Goal: Find specific page/section: Find specific page/section

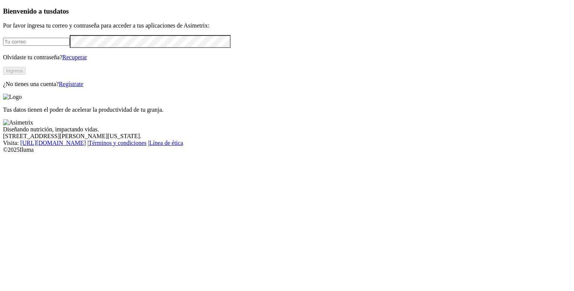
click at [70, 46] on input "email" at bounding box center [36, 42] width 67 height 8
type input "[EMAIL_ADDRESS][PERSON_NAME][DOMAIN_NAME]"
click at [26, 75] on button "Ingresa" at bounding box center [14, 71] width 23 height 8
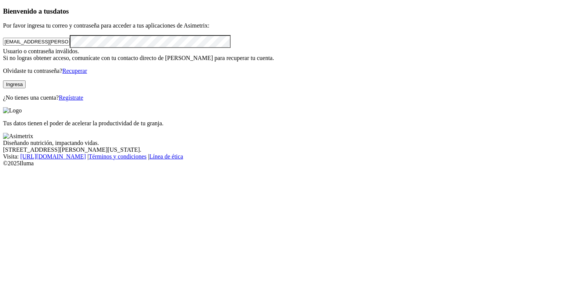
click at [26, 88] on button "Ingresa" at bounding box center [14, 84] width 23 height 8
click at [0, 110] on html "Bienvenido a tus datos Por favor ingresa tu correo y contraseña para acceder a …" at bounding box center [287, 85] width 574 height 170
click at [26, 88] on button "Ingresa" at bounding box center [14, 84] width 23 height 8
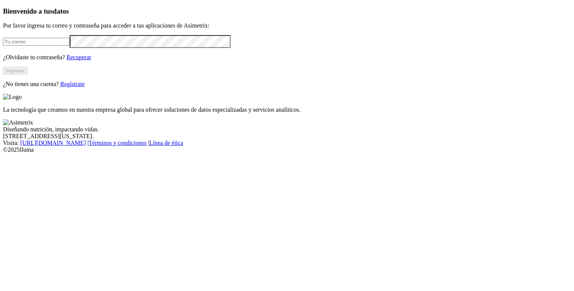
click at [70, 46] on input "email" at bounding box center [36, 42] width 67 height 8
type input "[EMAIL_ADDRESS][PERSON_NAME][DOMAIN_NAME]"
click input "submit" at bounding box center [0, 0] width 0 height 0
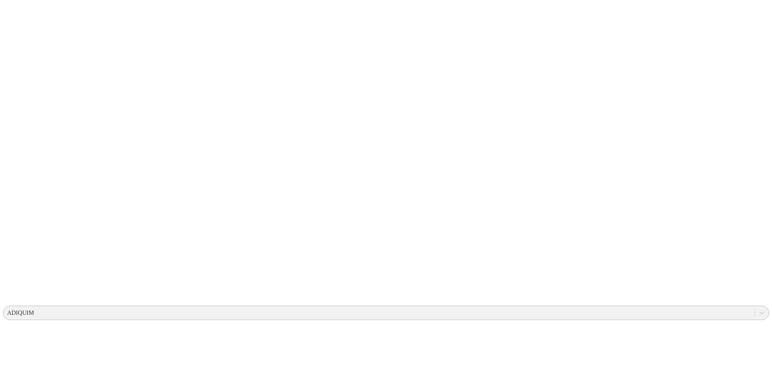
click at [574, 290] on div "ADIQUIM" at bounding box center [378, 313] width 751 height 11
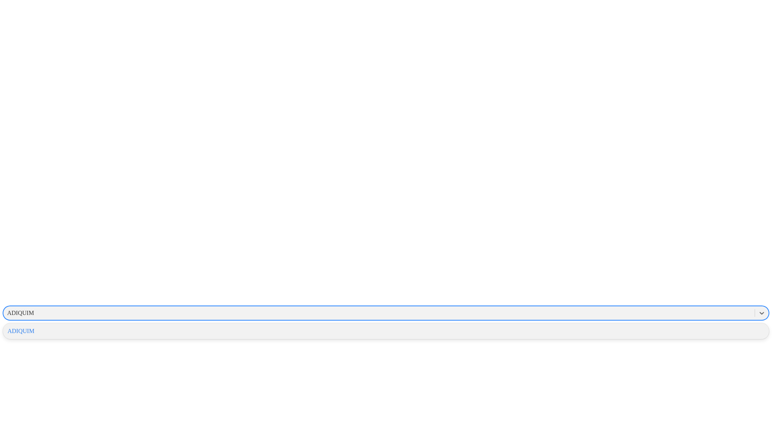
click at [574, 290] on div "ADIQUIM" at bounding box center [386, 331] width 766 height 13
